Goal: Communication & Community: Answer question/provide support

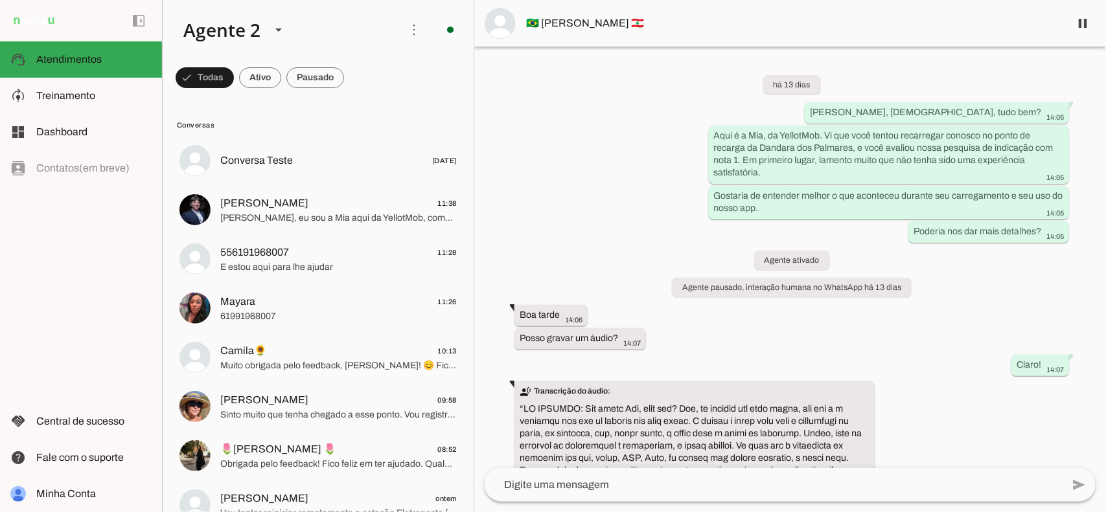
click at [309, 75] on span at bounding box center [315, 77] width 58 height 31
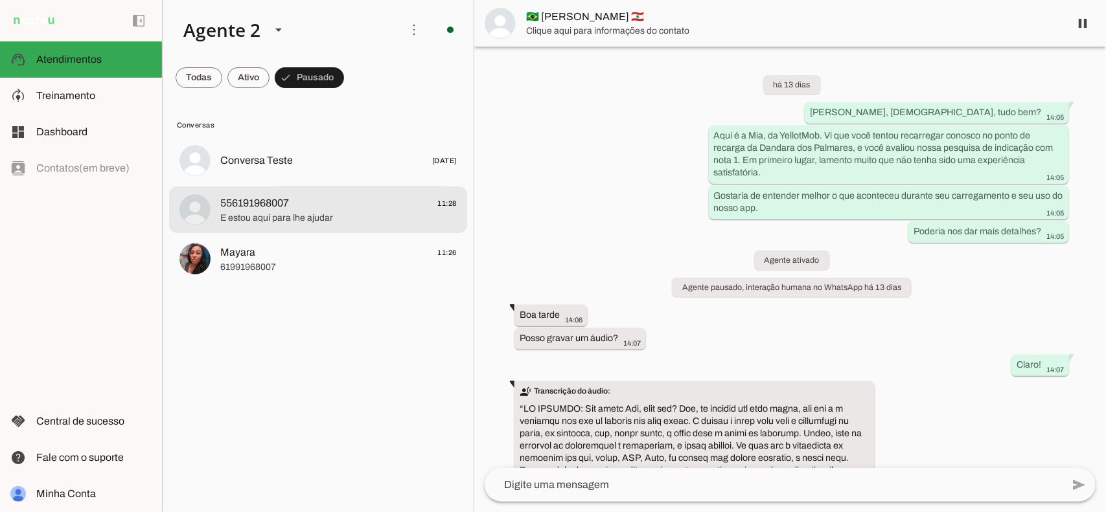
click at [361, 211] on span "E estou aqui para lhe ajudar" at bounding box center [338, 217] width 236 height 13
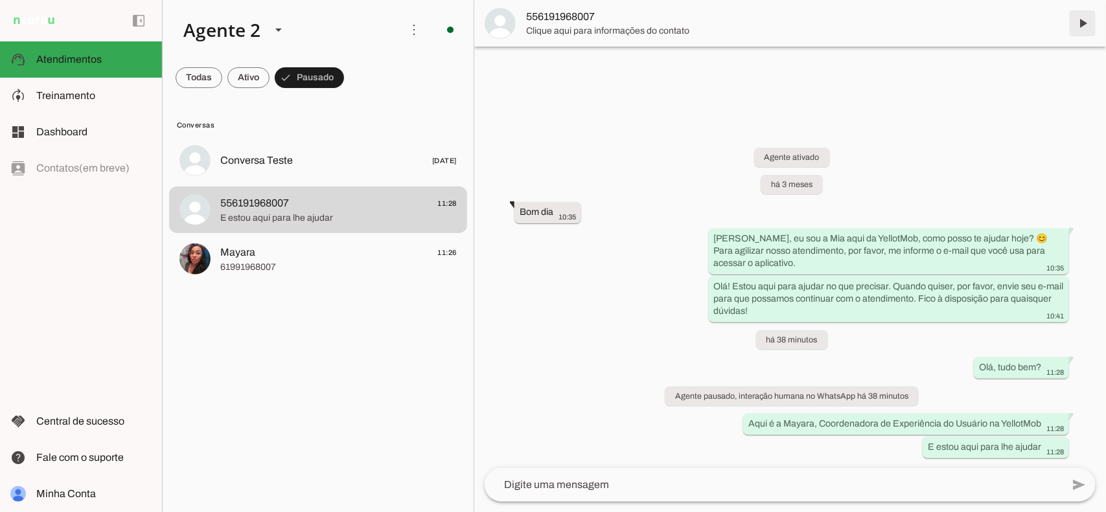
click at [1080, 19] on span at bounding box center [1082, 23] width 31 height 31
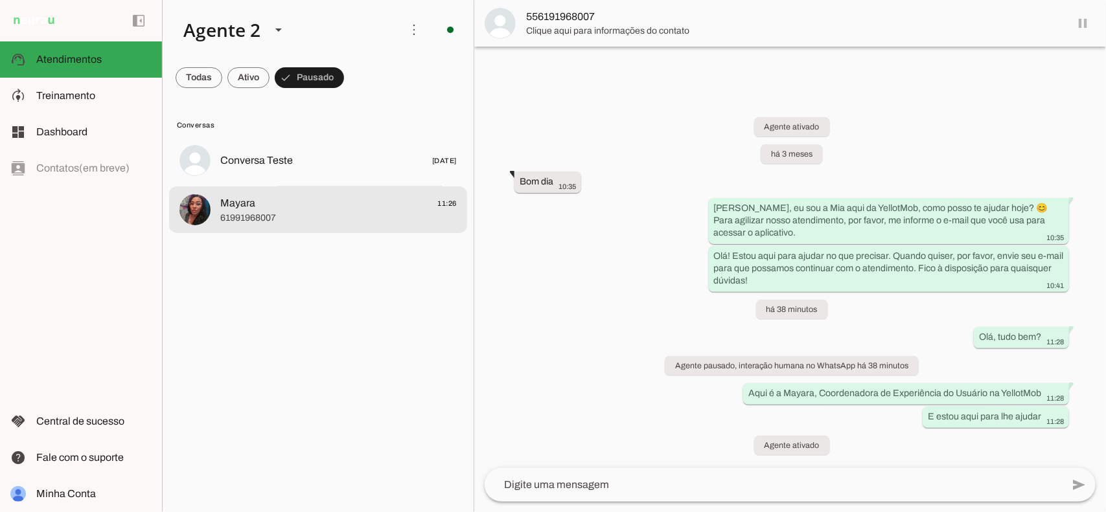
click at [298, 208] on span "Mayara 11:26" at bounding box center [338, 203] width 236 height 16
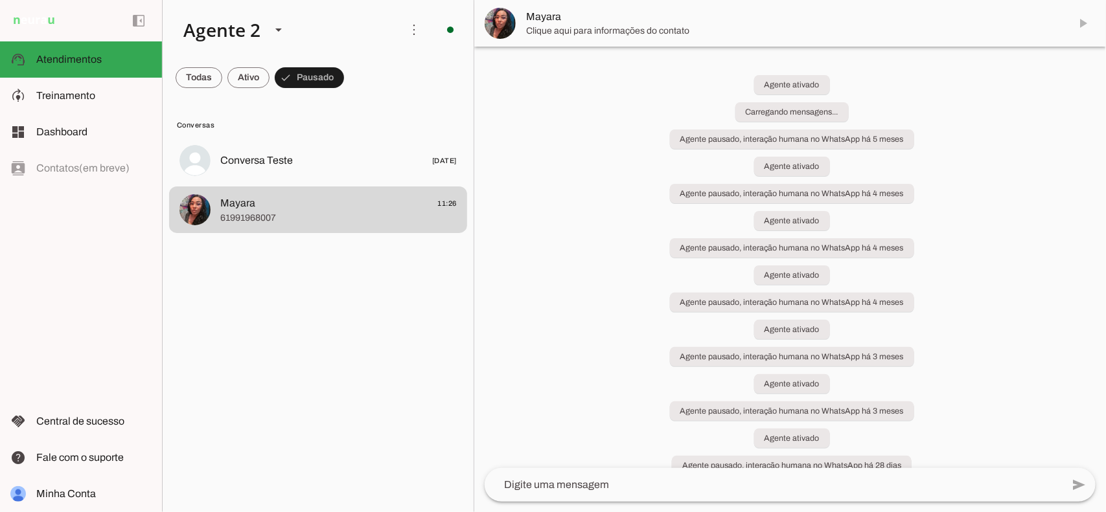
click at [1080, 21] on md-item "Mayara" at bounding box center [789, 23] width 631 height 47
click at [331, 196] on span "Mayara 11:26" at bounding box center [338, 203] width 236 height 16
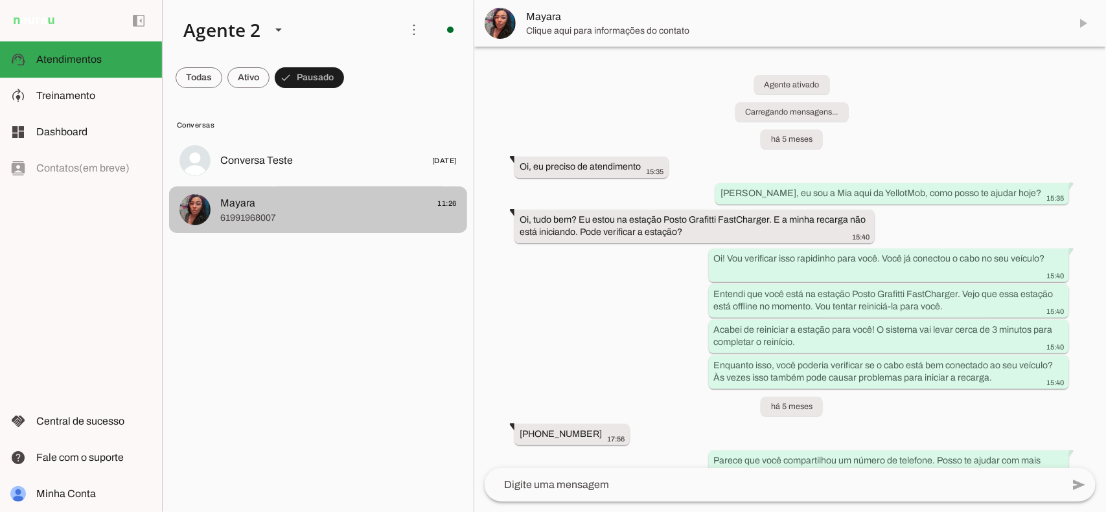
click at [1083, 23] on md-item "Mayara" at bounding box center [789, 23] width 631 height 47
